Goal: Task Accomplishment & Management: Use online tool/utility

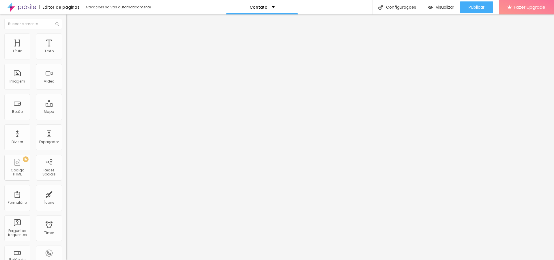
click at [72, 40] on span "Estilo" at bounding box center [76, 37] width 9 height 5
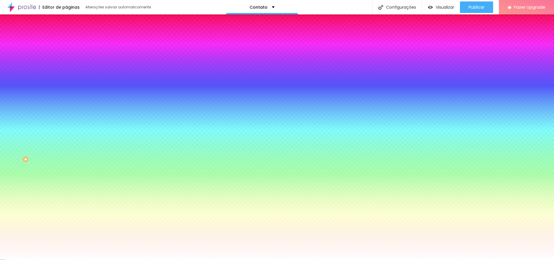
click at [66, 78] on div at bounding box center [99, 78] width 66 height 0
drag, startPoint x: 29, startPoint y: 119, endPoint x: 5, endPoint y: 107, distance: 26.8
click at [66, 84] on div "Cor de fundo Voltar ao padrão #FFFFFF" at bounding box center [99, 76] width 66 height 16
click at [66, 84] on input "#FFFFFF" at bounding box center [100, 81] width 69 height 6
click at [66, 72] on div "Cor de fundo" at bounding box center [99, 69] width 66 height 3
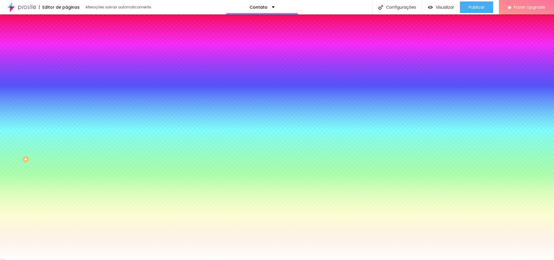
click at [66, 84] on input "#FFFFFF" at bounding box center [100, 81] width 69 height 6
click at [66, 68] on div "Efeito da Imagem Nenhum Nenhum Parallax" at bounding box center [99, 61] width 66 height 16
click at [66, 56] on div "Efeito da Imagem" at bounding box center [99, 54] width 66 height 3
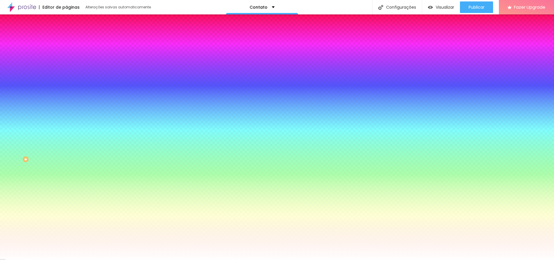
click at [66, 60] on span "Nenhum" at bounding box center [73, 57] width 15 height 5
click at [66, 84] on input "#FFFFFF" at bounding box center [100, 81] width 69 height 6
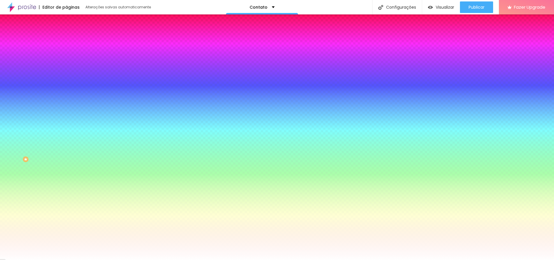
click at [66, 84] on div "Voltar ao padrão #FFFFFF" at bounding box center [99, 78] width 66 height 12
click at [69, 77] on icon "button" at bounding box center [71, 75] width 4 height 4
click at [66, 78] on div at bounding box center [99, 78] width 66 height 0
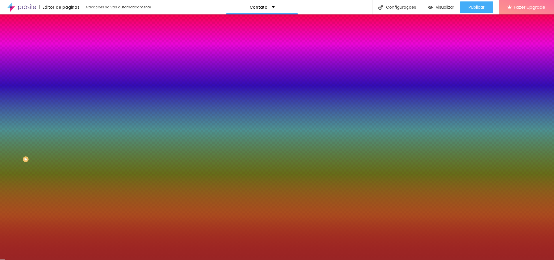
drag, startPoint x: 30, startPoint y: 120, endPoint x: 38, endPoint y: 129, distance: 11.9
click at [38, 129] on div at bounding box center [277, 130] width 554 height 260
drag, startPoint x: 48, startPoint y: 140, endPoint x: 49, endPoint y: 147, distance: 7.0
click at [66, 84] on div at bounding box center [99, 84] width 66 height 0
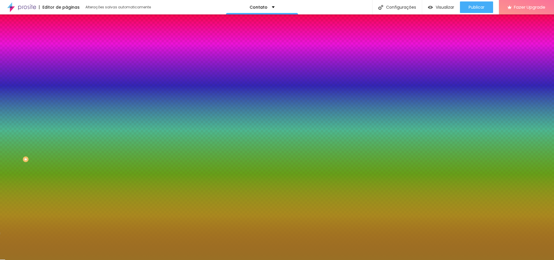
drag, startPoint x: 49, startPoint y: 142, endPoint x: 52, endPoint y: 151, distance: 8.7
click at [52, 151] on div at bounding box center [277, 130] width 554 height 260
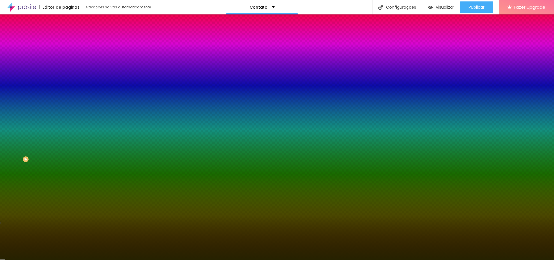
click at [51, 149] on div at bounding box center [277, 130] width 554 height 260
click at [40, 116] on div at bounding box center [277, 130] width 554 height 260
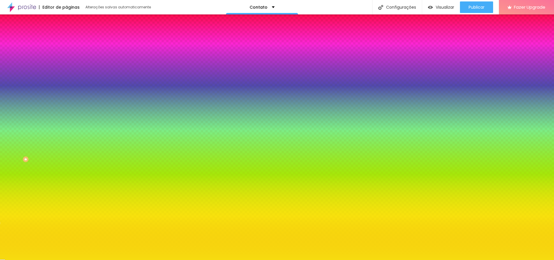
drag, startPoint x: 40, startPoint y: 116, endPoint x: 44, endPoint y: 113, distance: 5.0
click at [520, 9] on div at bounding box center [520, 8] width 1 height 1
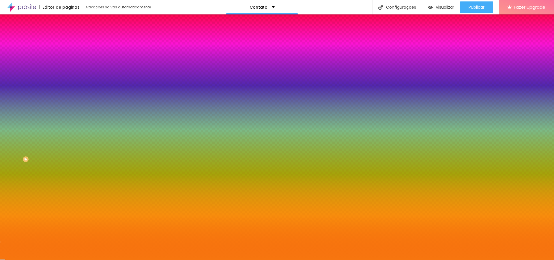
type input "#F7760F"
click at [51, 152] on div at bounding box center [277, 130] width 554 height 260
click at [72, 41] on span "Avançado" at bounding box center [81, 43] width 19 height 5
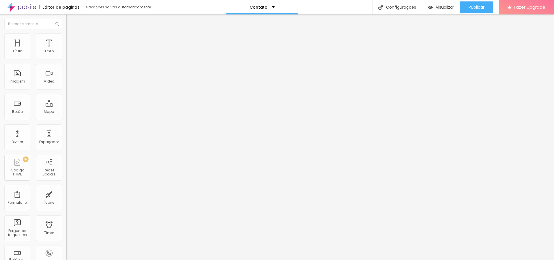
click at [72, 39] on span "Estilo" at bounding box center [76, 37] width 9 height 5
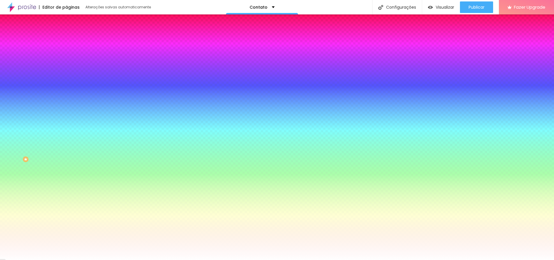
click at [66, 178] on div "Tipografia" at bounding box center [99, 175] width 66 height 3
click at [69, 189] on icon "button" at bounding box center [70, 186] width 3 height 3
click at [59, 260] on div at bounding box center [275, 260] width 550 height 0
click at [72, 42] on span "Avançado" at bounding box center [81, 43] width 19 height 5
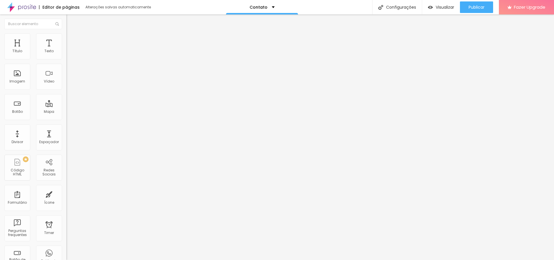
click at [72, 40] on span "Estilo" at bounding box center [76, 37] width 9 height 5
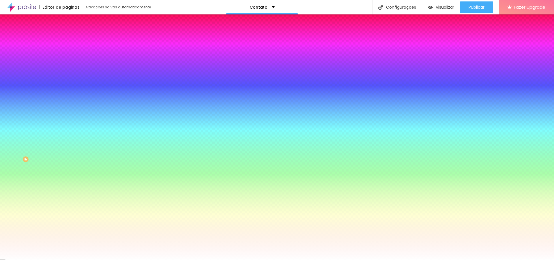
click at [69, 134] on icon "button" at bounding box center [70, 131] width 3 height 3
click at [102, 260] on div at bounding box center [277, 260] width 554 height 0
click at [66, 114] on div at bounding box center [99, 114] width 66 height 0
drag, startPoint x: 47, startPoint y: 174, endPoint x: 20, endPoint y: 171, distance: 27.3
click at [66, 119] on div at bounding box center [99, 119] width 66 height 0
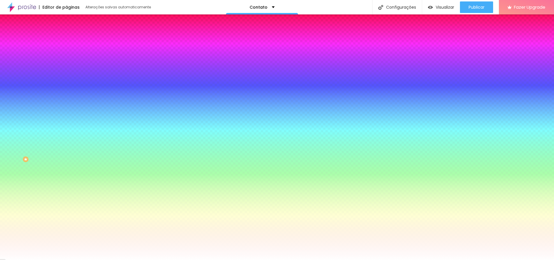
drag, startPoint x: 9, startPoint y: 132, endPoint x: 9, endPoint y: 141, distance: 9.0
click at [66, 119] on div at bounding box center [99, 119] width 66 height 0
click at [66, 114] on div at bounding box center [99, 114] width 66 height 0
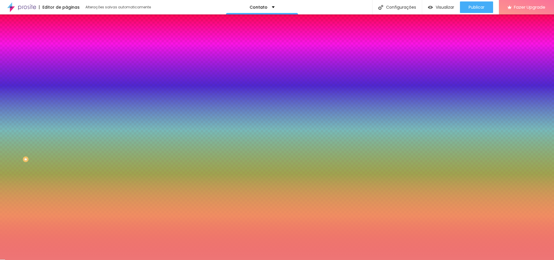
click at [28, 134] on div at bounding box center [277, 130] width 554 height 260
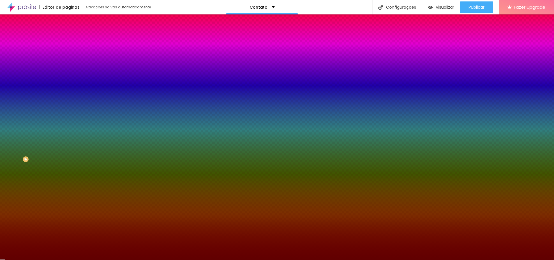
drag, startPoint x: 28, startPoint y: 134, endPoint x: 48, endPoint y: 161, distance: 34.0
click at [66, 119] on div at bounding box center [99, 119] width 66 height 0
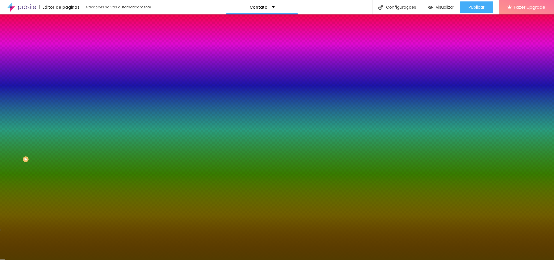
click at [51, 170] on div at bounding box center [277, 130] width 554 height 260
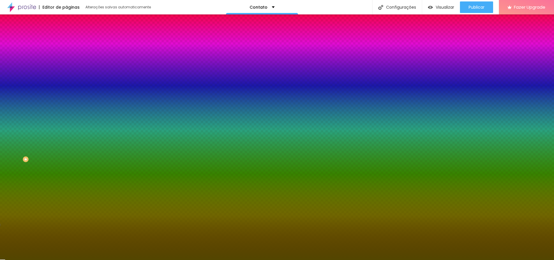
type input "#535300"
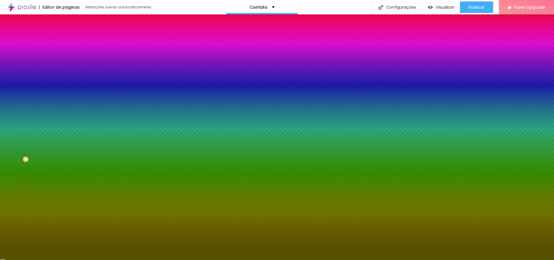
drag, startPoint x: 48, startPoint y: 171, endPoint x: 51, endPoint y: 168, distance: 4.6
click at [51, 168] on div at bounding box center [277, 130] width 554 height 260
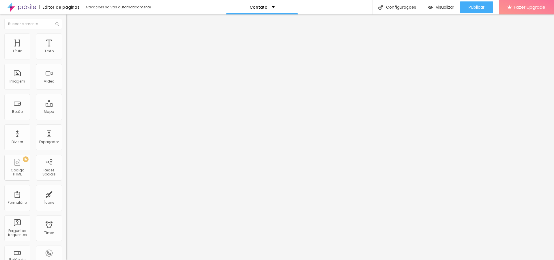
click at [66, 34] on img at bounding box center [68, 35] width 5 height 5
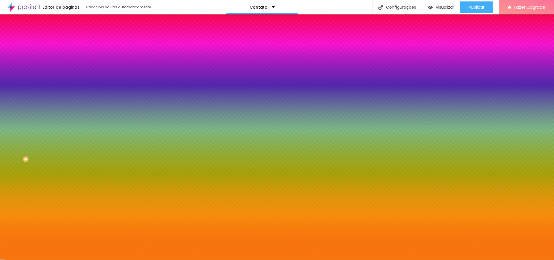
click at [66, 78] on div at bounding box center [99, 78] width 66 height 0
drag, startPoint x: 46, startPoint y: 105, endPoint x: 59, endPoint y: 105, distance: 13.0
click at [66, 84] on input "#F7760F" at bounding box center [100, 81] width 69 height 6
click at [66, 78] on div at bounding box center [99, 78] width 66 height 0
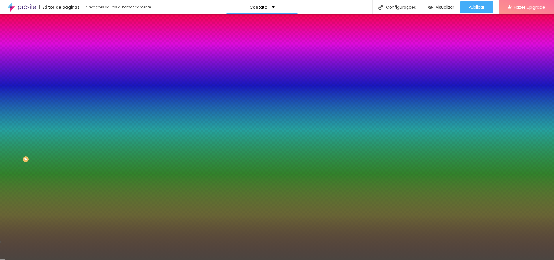
type input "#000000"
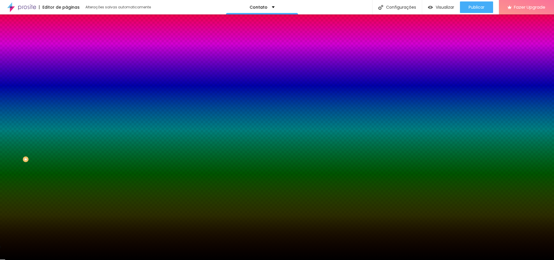
drag, startPoint x: 45, startPoint y: 114, endPoint x: 8, endPoint y: 157, distance: 56.7
click at [66, 120] on div "Imagem de fundo Adicionar imagem Efeito da Imagem Nenhum Nenhum Parallax Cor de…" at bounding box center [99, 82] width 66 height 75
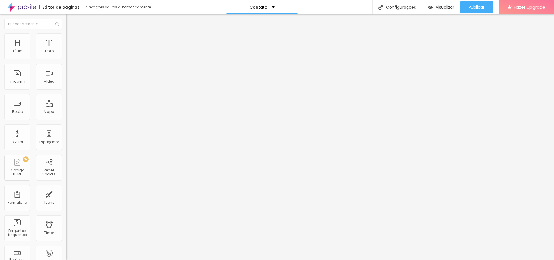
click at [66, 39] on li "Estilo" at bounding box center [99, 36] width 66 height 6
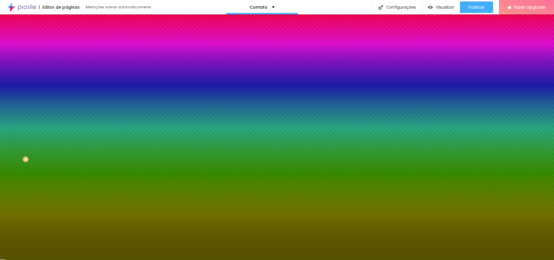
click at [66, 119] on input "#535300" at bounding box center [100, 117] width 69 height 6
drag, startPoint x: 60, startPoint y: 124, endPoint x: 42, endPoint y: 126, distance: 17.8
click at [66, 119] on div "#535300" at bounding box center [99, 117] width 66 height 6
paste input "F7760"
click at [66, 119] on input "#F7760" at bounding box center [100, 117] width 69 height 6
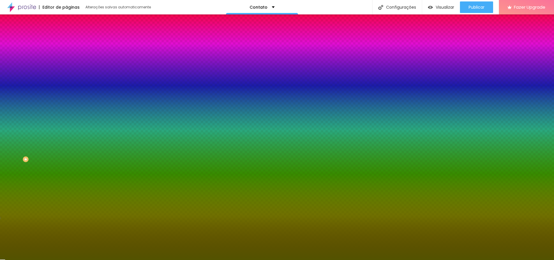
click at [66, 119] on input "#F7760" at bounding box center [100, 117] width 69 height 6
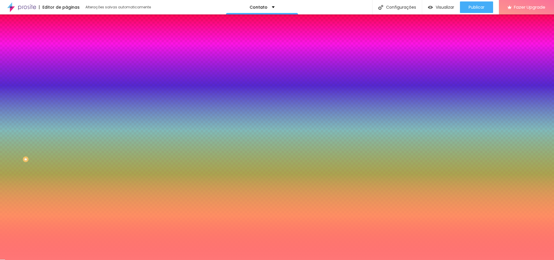
paste input "F7760"
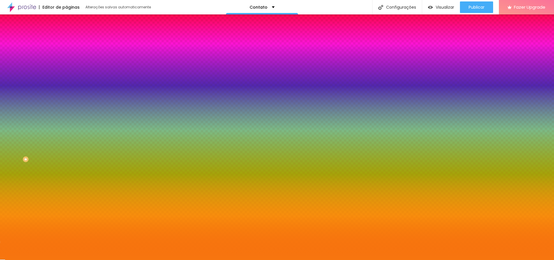
type input "#F7760F"
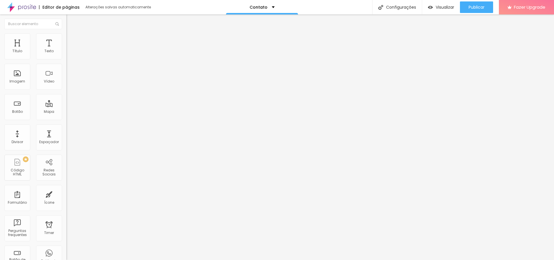
click at [66, 38] on li "Estilo" at bounding box center [99, 36] width 66 height 6
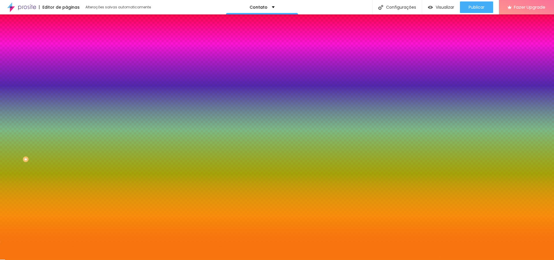
click at [69, 128] on icon "button" at bounding box center [71, 126] width 4 height 4
click at [66, 135] on button "button" at bounding box center [70, 132] width 8 height 6
type input "#040304"
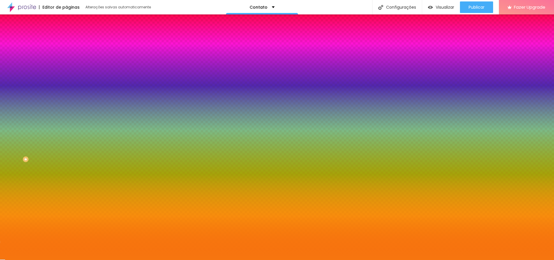
drag, startPoint x: 105, startPoint y: 240, endPoint x: 84, endPoint y: 253, distance: 25.4
click at [84, 253] on div at bounding box center [277, 130] width 554 height 260
click at [42, 260] on div at bounding box center [277, 260] width 554 height 0
click at [69, 57] on icon "button" at bounding box center [71, 55] width 4 height 4
click at [66, 65] on button "button" at bounding box center [70, 62] width 8 height 6
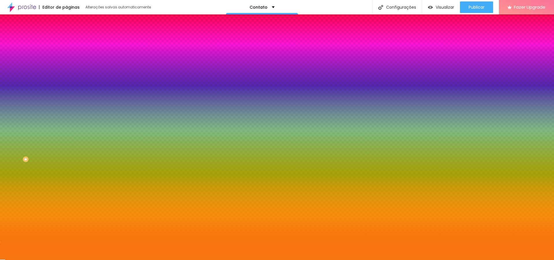
type input "#000000"
drag, startPoint x: 105, startPoint y: 170, endPoint x: 84, endPoint y: 184, distance: 25.6
click at [115, 260] on div at bounding box center [277, 260] width 554 height 0
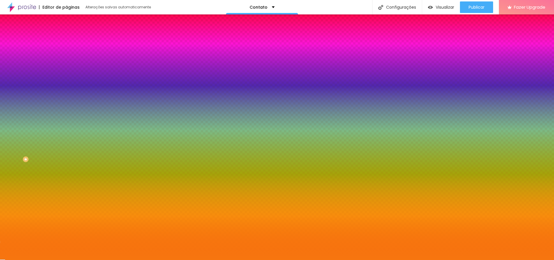
click at [69, 183] on icon "button" at bounding box center [71, 181] width 4 height 4
click at [66, 190] on button "button" at bounding box center [70, 187] width 8 height 6
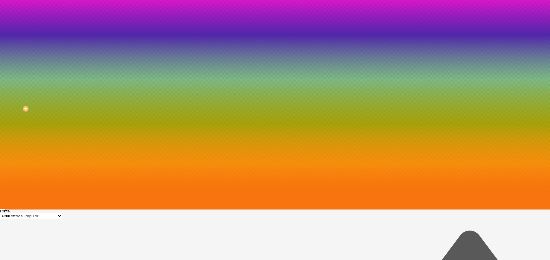
type input "#F9F9FF"
drag, startPoint x: 105, startPoint y: 246, endPoint x: 79, endPoint y: 214, distance: 41.4
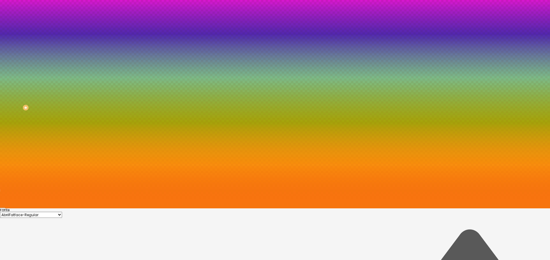
scroll to position [52, 0]
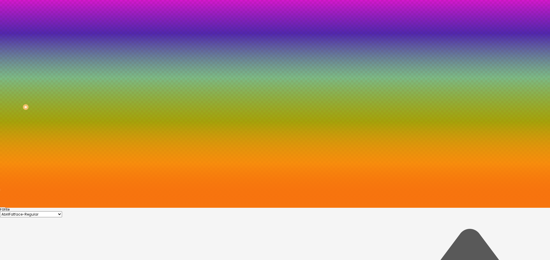
click at [104, 208] on div at bounding box center [275, 208] width 550 height 0
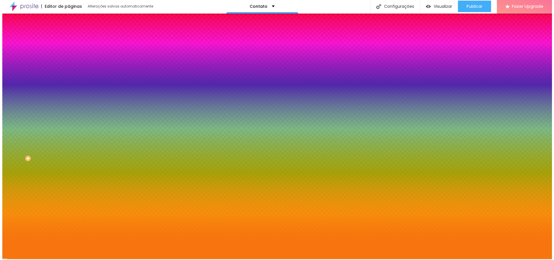
scroll to position [0, 0]
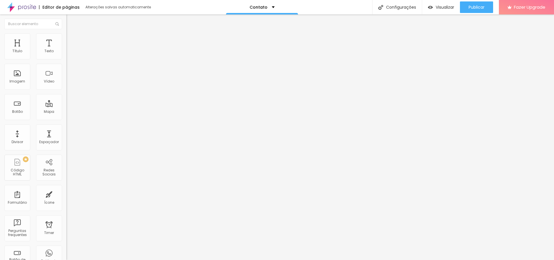
click at [66, 33] on li "Estilo" at bounding box center [99, 31] width 66 height 6
click at [475, 5] on span "Publicar" at bounding box center [477, 7] width 16 height 5
click at [466, 5] on button "Publicar" at bounding box center [476, 7] width 33 height 12
type input "0.5"
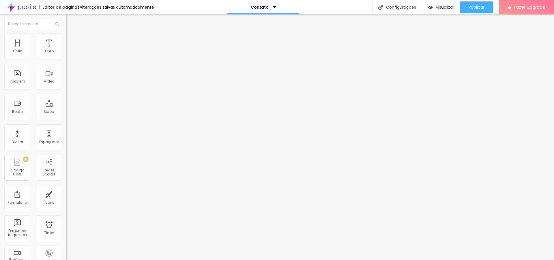
type input "0.7"
type input "1"
type input "1.1"
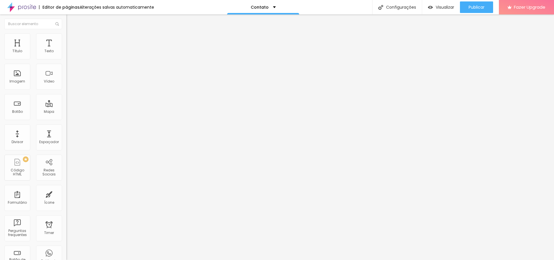
type input "1.1"
type input "1.5"
type input "1.8"
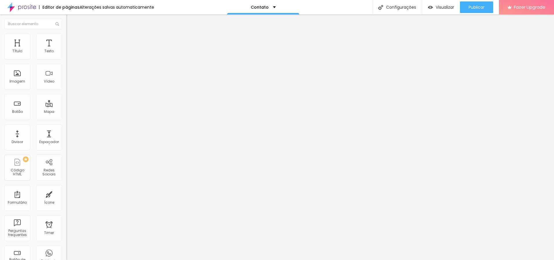
type input "1.9"
type input "2.1"
type input "2.2"
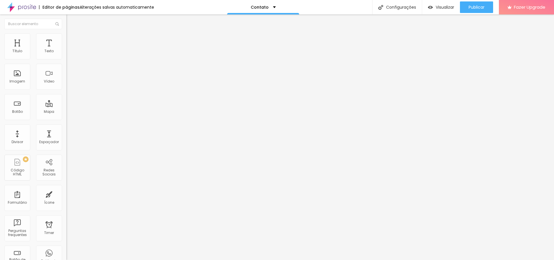
type input "2.2"
type input "2.3"
type input "2.5"
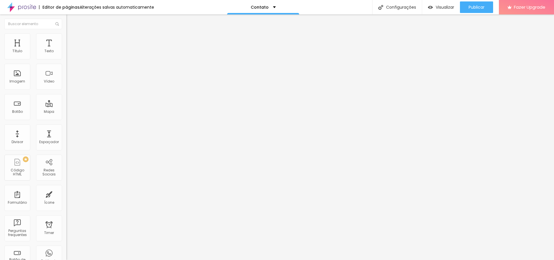
type input "2.7"
type input "3.1"
type input "3.3"
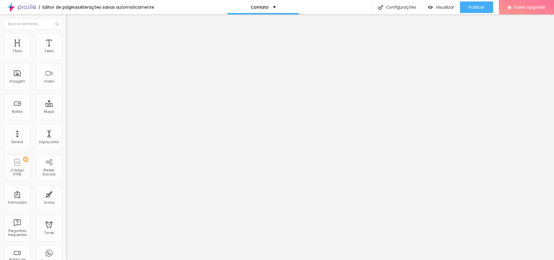
type input "3.3"
type input "3.5"
type input "3.6"
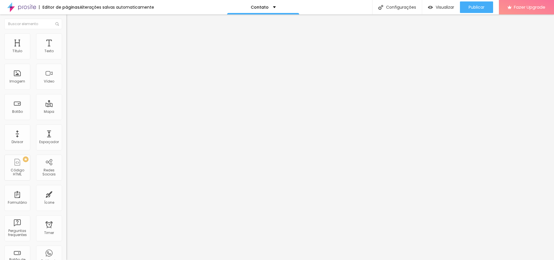
type input "3.7"
type input "3.9"
type input "4"
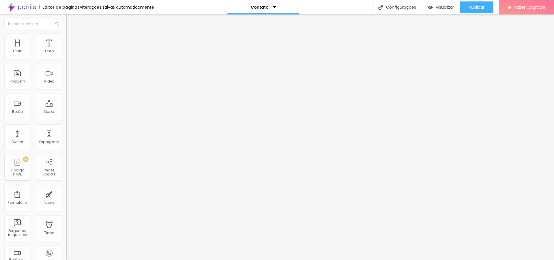
type input "4"
type input "4.1"
type input "4.3"
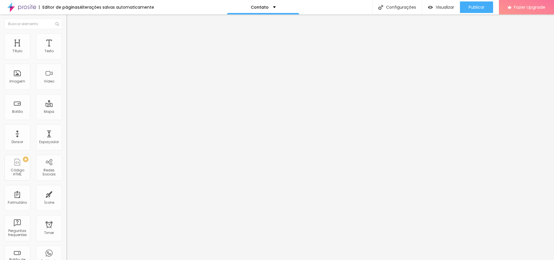
type input "4.4"
type input "4.5"
type input "4.6"
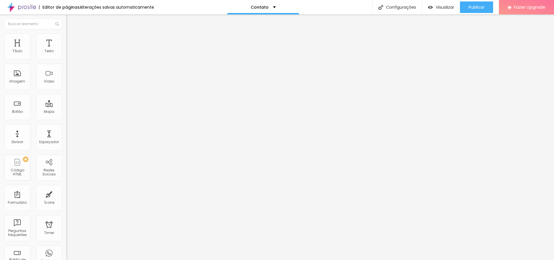
type input "4.6"
type input "4.5"
type input "4.4"
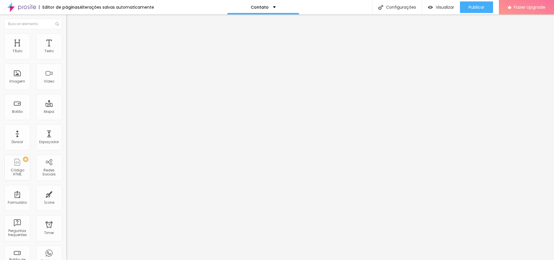
type input "3.9"
type input "3.2"
type input "2.4"
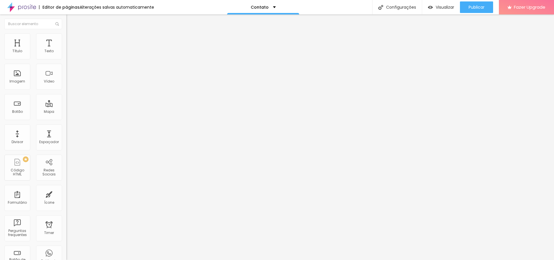
type input "2.4"
type input "1.9"
type input "1.5"
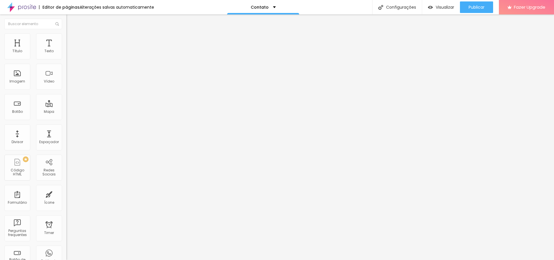
type input "1"
type input "0.7"
type input "0.2"
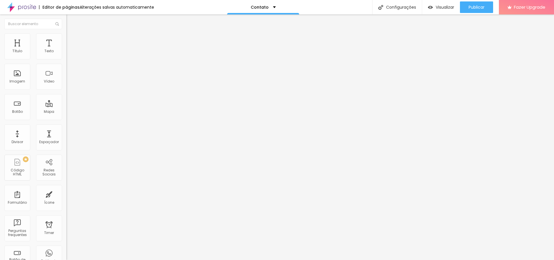
type input "0.2"
type input "0.1"
type input "0"
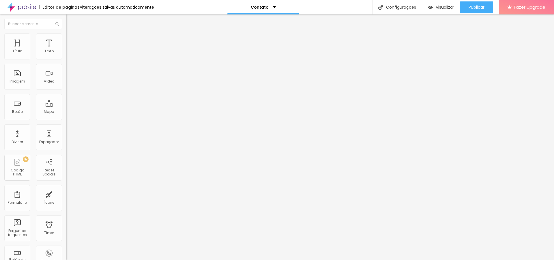
drag, startPoint x: 14, startPoint y: 69, endPoint x: 14, endPoint y: 64, distance: 4.9
click at [66, 188] on input "range" at bounding box center [84, 190] width 37 height 5
type input "18"
type input "19"
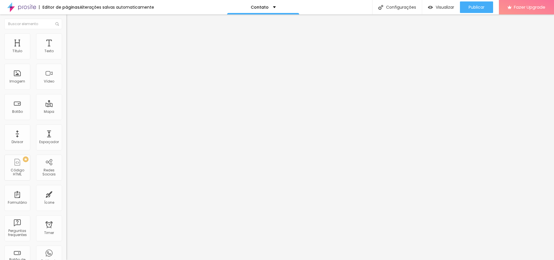
type input "19"
type input "20"
type input "21"
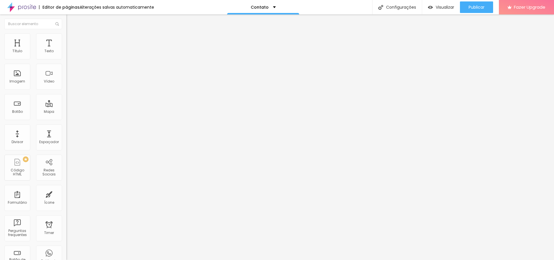
type input "22"
type input "23"
type input "22"
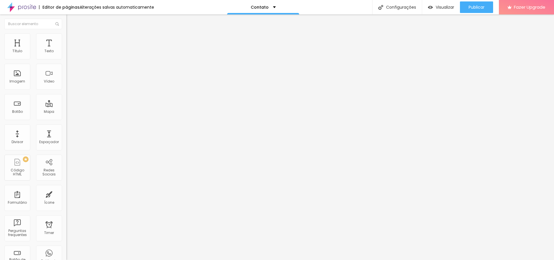
type input "22"
type input "20"
type input "16"
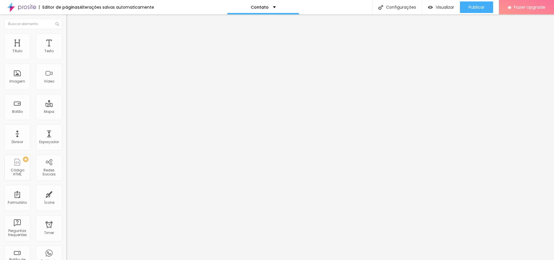
type input "12"
type input "8"
type input "9"
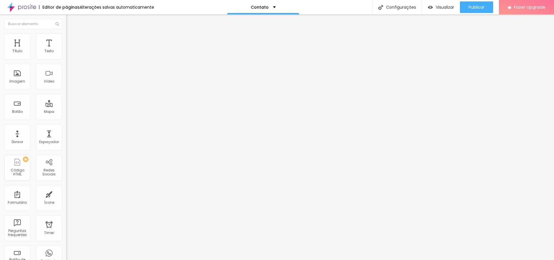
type input "9"
type input "10"
type input "11"
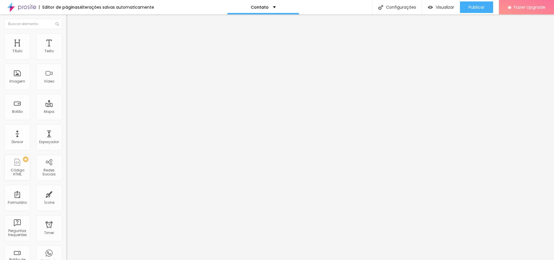
type input "12"
type input "13"
type input "14"
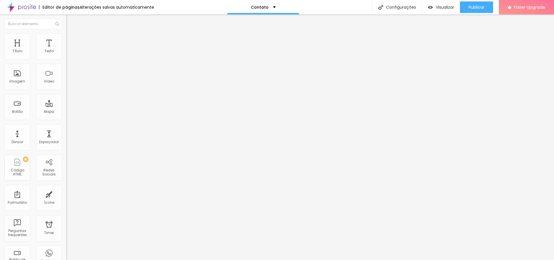
type input "14"
type input "15"
type input "16"
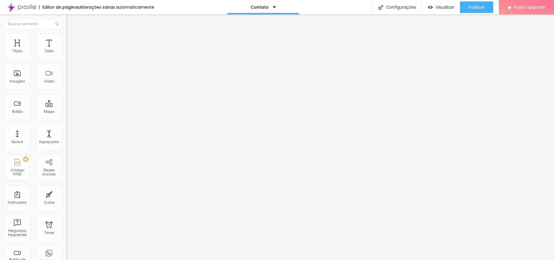
type input "17"
type input "16"
type input "15"
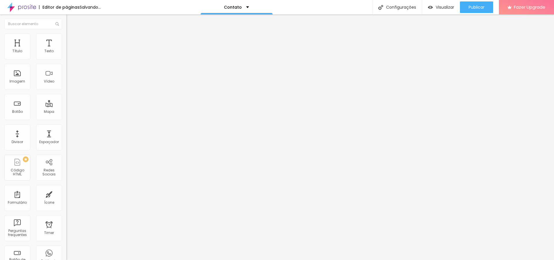
type input "15"
type input "14"
type input "15"
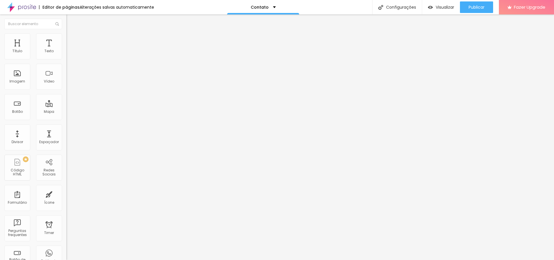
type input "16"
click at [66, 106] on input "range" at bounding box center [84, 108] width 37 height 5
type input "1.4"
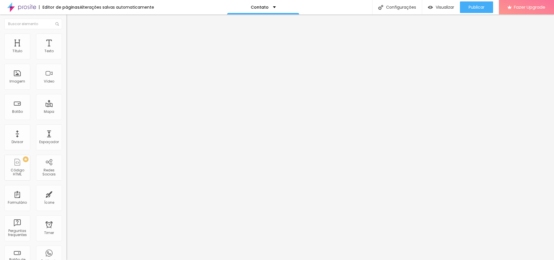
type input "1.5"
type input "1.7"
type input "1.8"
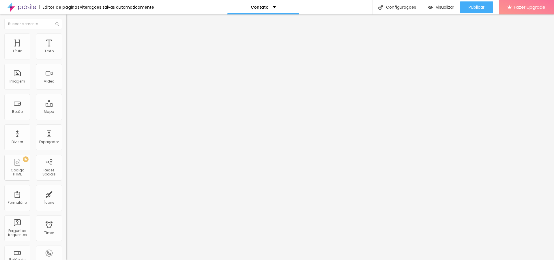
type input "1.8"
type input "2"
type input "1.9"
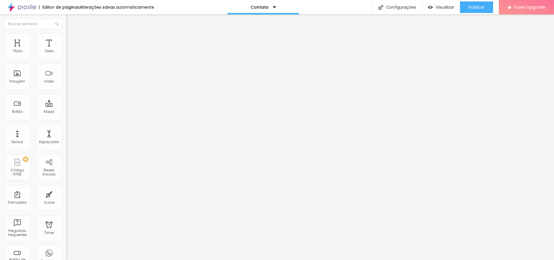
type input "1.8"
type input "1.7"
type input "1.6"
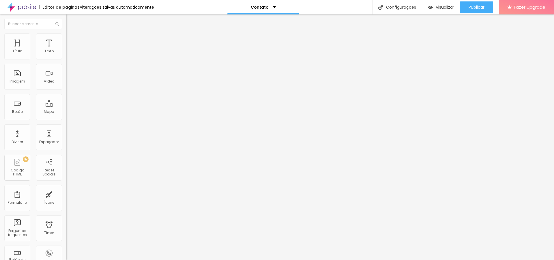
type input "1.6"
type input "1.5"
type input "1.6"
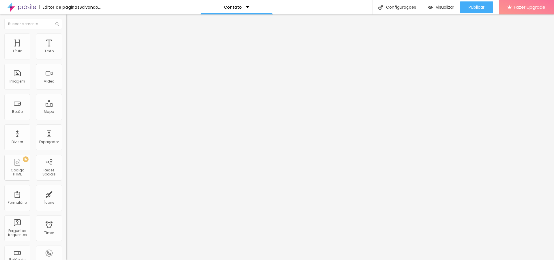
type input "1.7"
type input "1.8"
type input "1.9"
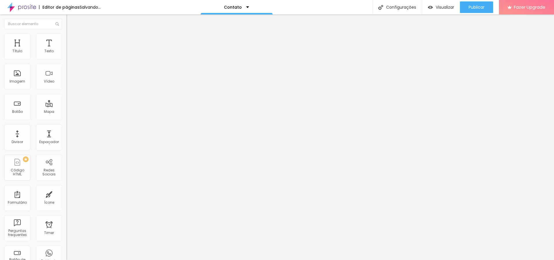
type input "1.9"
type input "2"
drag, startPoint x: 33, startPoint y: 78, endPoint x: 57, endPoint y: 80, distance: 23.5
type input "2"
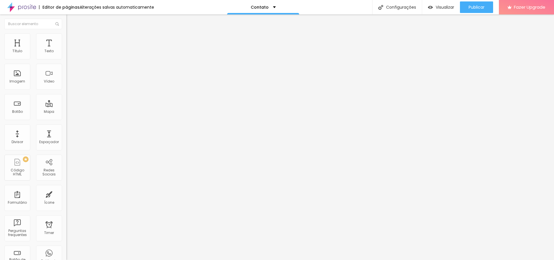
type input "1"
type input "2"
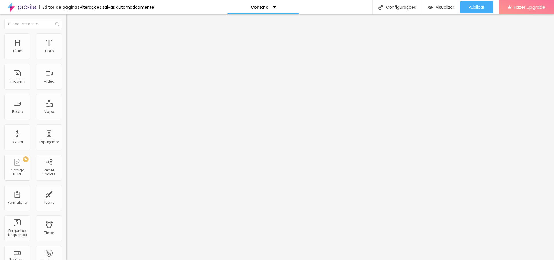
type input "3"
type input "4"
type input "6"
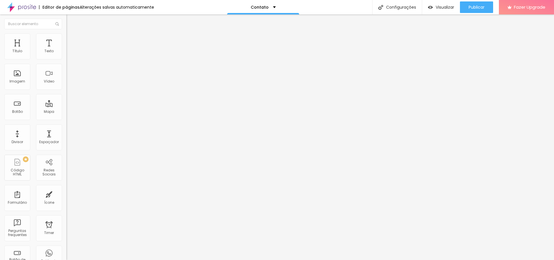
type input "6"
type input "9"
type input "11"
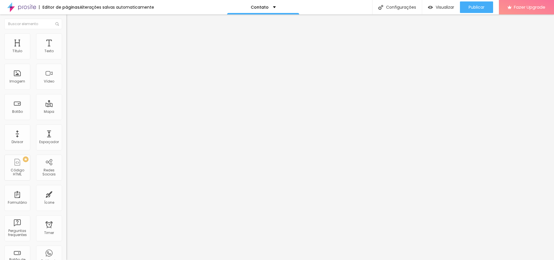
type input "13"
type input "14"
type input "15"
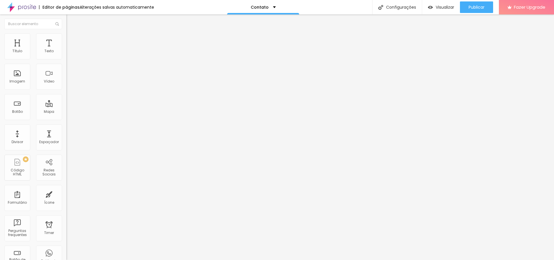
type input "15"
type input "16"
type input "17"
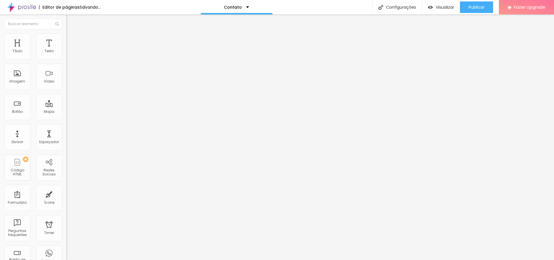
type input "18"
type input "19"
type input "18"
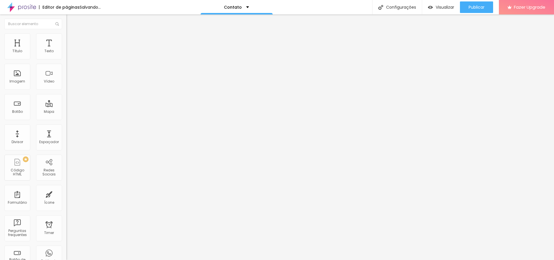
type input "18"
type input "17"
type input "16"
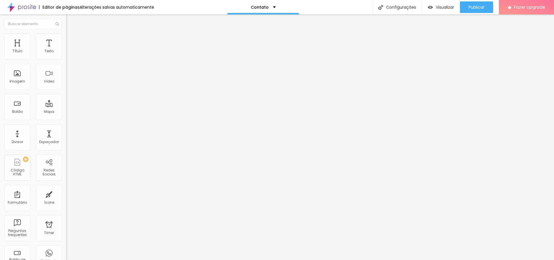
type input "15"
type input "14"
type input "13"
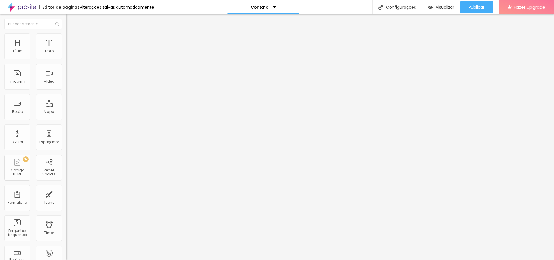
type input "13"
type input "12"
type input "10"
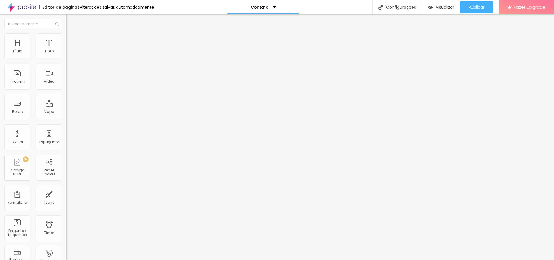
type input "9"
type input "8"
drag, startPoint x: 13, startPoint y: 90, endPoint x: 8, endPoint y: 94, distance: 6.7
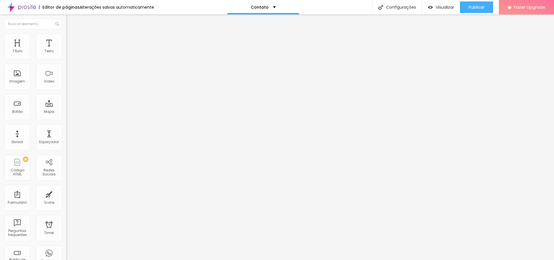
click at [72, 40] on span "Avançado" at bounding box center [81, 37] width 19 height 5
click at [66, 188] on input "range" at bounding box center [84, 190] width 37 height 5
drag, startPoint x: 16, startPoint y: 56, endPoint x: 16, endPoint y: 60, distance: 3.8
click at [66, 106] on input "range" at bounding box center [84, 108] width 37 height 5
click at [485, 7] on button "Publicar" at bounding box center [476, 7] width 33 height 12
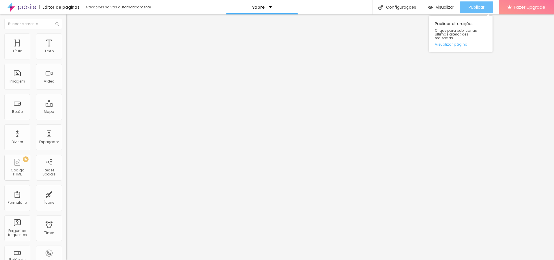
click at [469, 8] on span "Publicar" at bounding box center [477, 7] width 16 height 5
